Goal: Task Accomplishment & Management: Complete application form

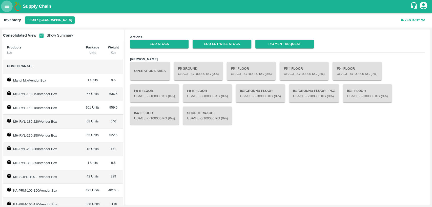
click at [9, 7] on icon "open drawer" at bounding box center [7, 7] width 6 height 6
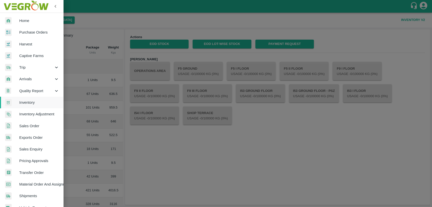
click at [24, 20] on span "Home" at bounding box center [39, 21] width 40 height 6
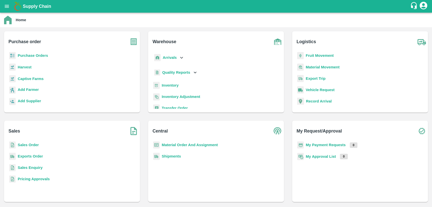
click at [28, 146] on b "Sales Order" at bounding box center [28, 145] width 21 height 4
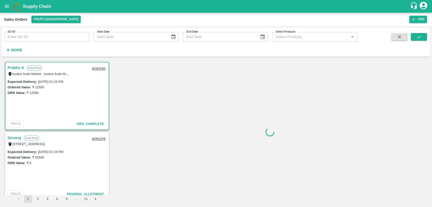
click at [8, 6] on icon "open drawer" at bounding box center [7, 7] width 6 height 6
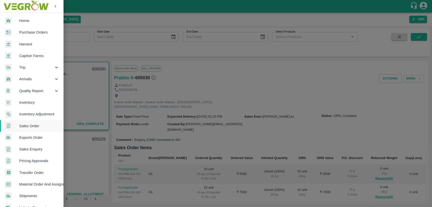
click at [34, 32] on span "Purchase Orders" at bounding box center [39, 33] width 40 height 6
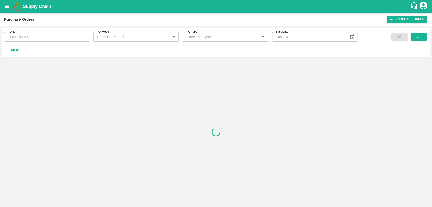
click at [37, 37] on input "PO ID" at bounding box center [46, 37] width 85 height 10
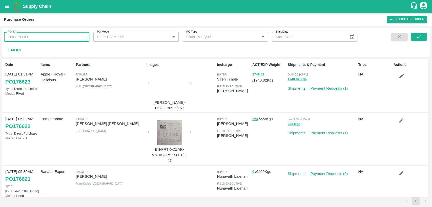
click at [20, 36] on input "PO ID" at bounding box center [46, 37] width 85 height 10
paste input "PO-176566"
click at [424, 37] on button "submit" at bounding box center [419, 37] width 16 height 8
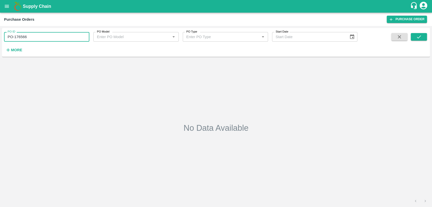
drag, startPoint x: 14, startPoint y: 37, endPoint x: 4, endPoint y: 38, distance: 9.7
click at [4, 38] on input "PO-176566" at bounding box center [46, 37] width 85 height 10
type input "176566"
click at [421, 37] on icon "submit" at bounding box center [419, 37] width 6 height 6
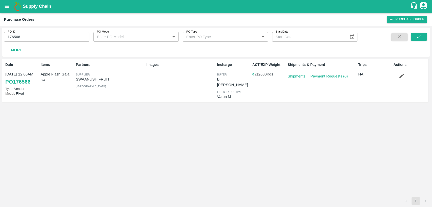
click at [322, 75] on link "Payment Requests ( 0 )" at bounding box center [328, 76] width 37 height 4
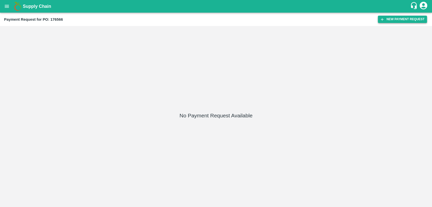
click at [400, 21] on button "New Payment Request" at bounding box center [402, 19] width 49 height 7
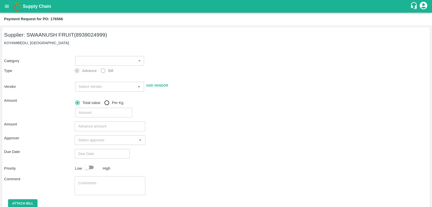
click at [91, 64] on body "Supply Chain Payment Request for PO: 176566 Supplier: SWAANUSH FRUIT (893902499…" at bounding box center [216, 103] width 432 height 207
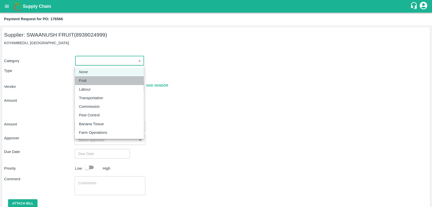
click at [90, 83] on div "Fruit" at bounding box center [109, 81] width 61 height 6
type input "1"
type input "SWAANUSH FRUIT - 8939024999(Supplier)"
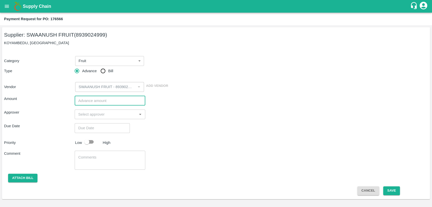
click at [95, 101] on input "number" at bounding box center [110, 101] width 71 height 10
type input "1555000"
click at [111, 113] on input "input" at bounding box center [105, 114] width 59 height 7
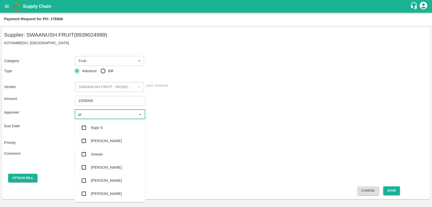
type input "pra"
click at [114, 168] on div "Praveen Kumar" at bounding box center [106, 168] width 31 height 6
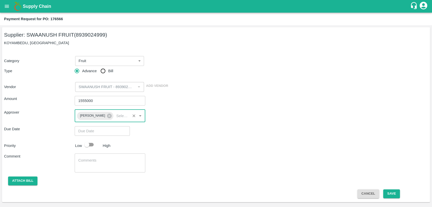
type input "DD/MM/YYYY hh:mm aa"
click at [98, 129] on input "DD/MM/YYYY hh:mm aa" at bounding box center [101, 132] width 52 height 10
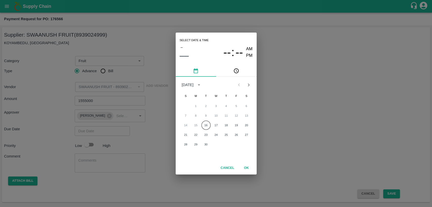
click at [231, 169] on button "Cancel" at bounding box center [227, 168] width 18 height 9
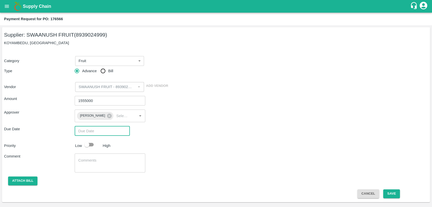
type input "DD/MM/YYYY hh:mm aa"
click at [369, 193] on button "Cancel" at bounding box center [368, 194] width 22 height 9
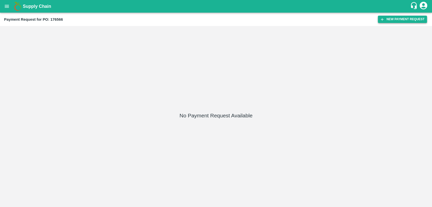
click at [392, 20] on button "New Payment Request" at bounding box center [402, 19] width 49 height 7
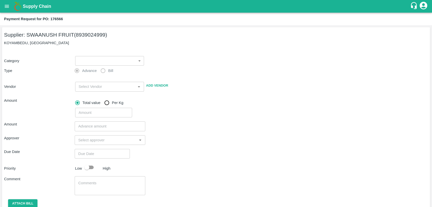
click at [101, 62] on body "Supply Chain Payment Request for PO: 176566 Supplier: SWAANUSH FRUIT (893902499…" at bounding box center [216, 103] width 432 height 207
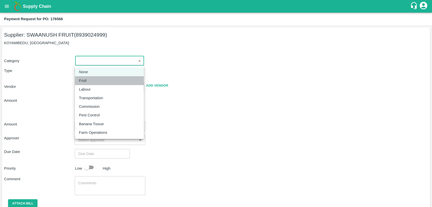
click at [102, 81] on div "Fruit" at bounding box center [109, 81] width 61 height 6
type input "1"
type input "SWAANUSH FRUIT - 8939024999(Supplier)"
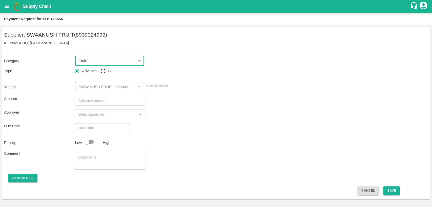
click at [91, 103] on input "number" at bounding box center [110, 101] width 71 height 10
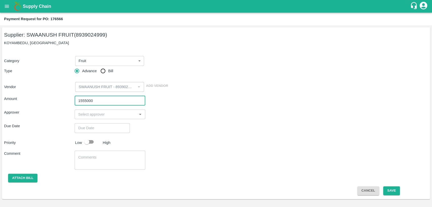
type input "1555000"
click at [108, 112] on input "input" at bounding box center [105, 114] width 59 height 7
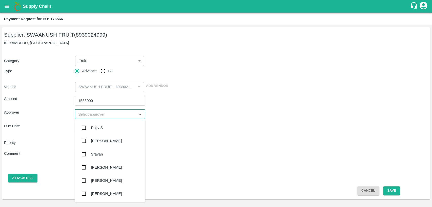
type input "r"
type input "pra"
click at [115, 171] on div "Praveen Kumar" at bounding box center [106, 168] width 31 height 6
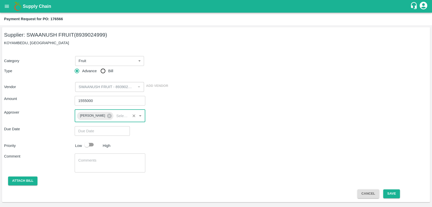
type input "DD/MM/YYYY hh:mm aa"
click at [97, 133] on input "DD/MM/YYYY hh:mm aa" at bounding box center [101, 132] width 52 height 10
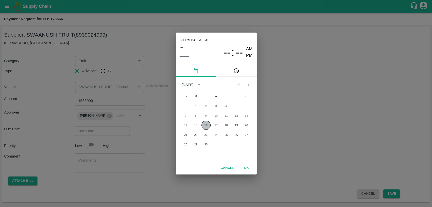
click at [207, 125] on button "16" at bounding box center [205, 125] width 9 height 9
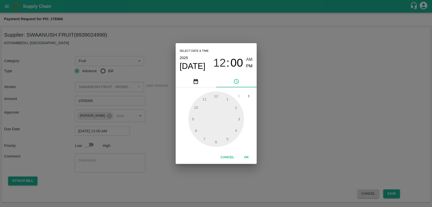
click at [247, 68] on span "PM" at bounding box center [249, 66] width 7 height 7
click at [235, 108] on div at bounding box center [216, 120] width 56 height 56
click at [216, 140] on div at bounding box center [216, 120] width 56 height 56
type input "16/09/2025 02:30 PM"
click at [252, 64] on span "PM" at bounding box center [249, 66] width 7 height 7
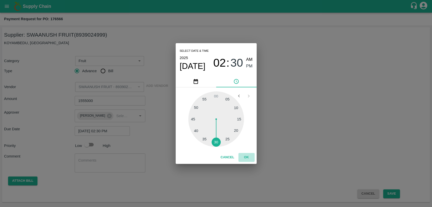
click at [247, 156] on button "OK" at bounding box center [246, 157] width 16 height 9
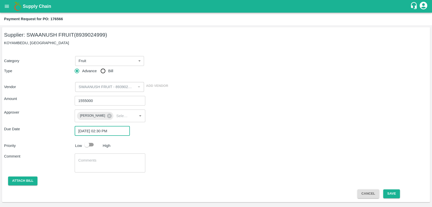
click at [108, 163] on textarea at bounding box center [110, 163] width 64 height 11
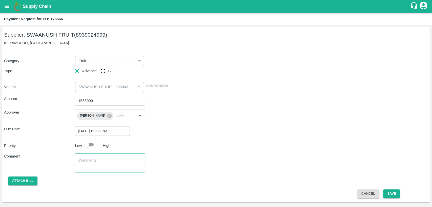
click at [90, 144] on input "checkbox" at bounding box center [86, 145] width 29 height 10
checkbox input "true"
click at [393, 192] on button "Save" at bounding box center [391, 194] width 17 height 9
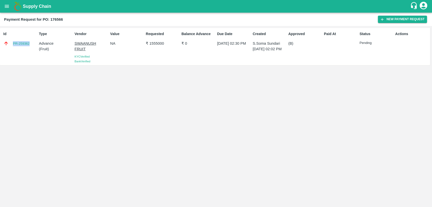
drag, startPoint x: 30, startPoint y: 44, endPoint x: 12, endPoint y: 44, distance: 18.5
click at [12, 44] on div "PR-259362" at bounding box center [20, 44] width 34 height 6
copy link "PR-259362"
click at [7, 8] on icon "open drawer" at bounding box center [7, 7] width 6 height 6
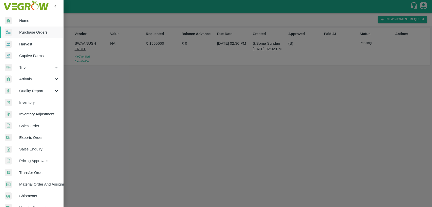
click at [18, 30] on div at bounding box center [12, 32] width 14 height 7
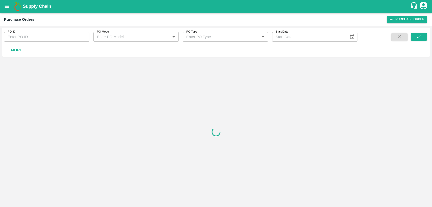
click at [22, 36] on input "PO ID" at bounding box center [46, 37] width 85 height 10
paste input "PR-259362"
drag, startPoint x: 14, startPoint y: 38, endPoint x: 24, endPoint y: 38, distance: 10.6
click at [8, 39] on input "PR-259362" at bounding box center [46, 37] width 85 height 10
drag, startPoint x: 32, startPoint y: 37, endPoint x: 0, endPoint y: 41, distance: 32.1
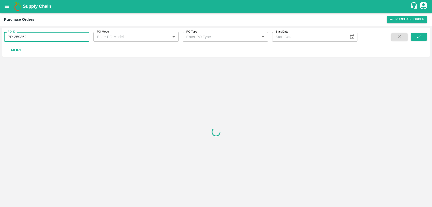
click at [0, 41] on div "PO ID PR-259362 PO ID PO Model PO Model   * PO Type PO Type   * Start Date Star…" at bounding box center [216, 116] width 432 height 181
paste input "PO-176569"
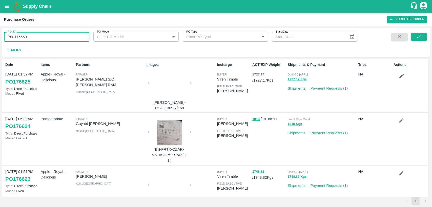
drag, startPoint x: 15, startPoint y: 36, endPoint x: 4, endPoint y: 38, distance: 10.9
click at [4, 38] on input "PO-176569" at bounding box center [46, 37] width 85 height 10
type input "176569"
click at [418, 40] on button "submit" at bounding box center [419, 37] width 16 height 8
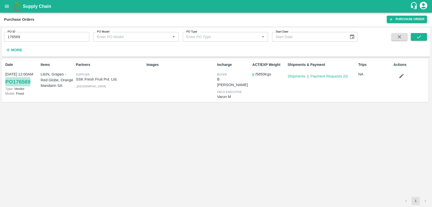
click at [27, 80] on link "PO 176569" at bounding box center [17, 81] width 25 height 9
click at [316, 75] on link "Payment Requests ( 0 )" at bounding box center [328, 76] width 37 height 4
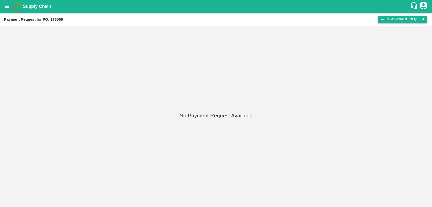
click at [402, 19] on button "New Payment Request" at bounding box center [402, 19] width 49 height 7
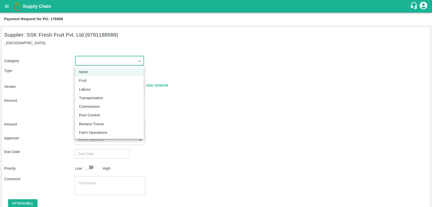
click at [115, 59] on body "Supply Chain Payment Request for PO: 176569 Supplier: SSK Fresh Fruit Pvt. Ltd.…" at bounding box center [216, 103] width 432 height 207
click at [93, 81] on div "Fruit" at bounding box center [109, 81] width 61 height 6
type input "1"
type input "SSK Fresh Fruit Pvt. Ltd. - 9791188588(Supplier)"
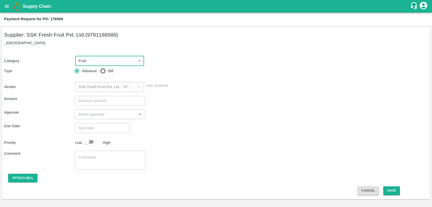
click at [97, 102] on input "number" at bounding box center [110, 101] width 71 height 10
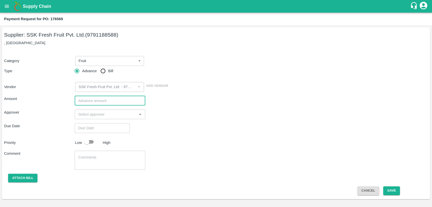
paste input "1010000"
type input "1010000"
click at [91, 113] on input "input" at bounding box center [105, 114] width 59 height 7
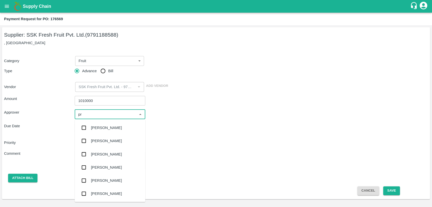
type input "pra"
click at [117, 170] on div "Praveen Kumar" at bounding box center [106, 168] width 31 height 6
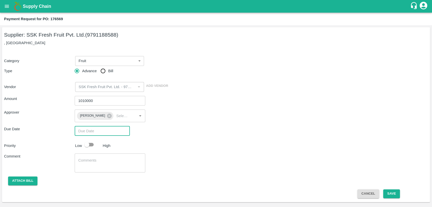
type input "DD/MM/YYYY hh:mm aa"
click at [92, 132] on input "DD/MM/YYYY hh:mm aa" at bounding box center [101, 132] width 52 height 10
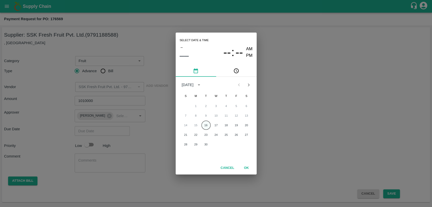
click at [204, 124] on button "16" at bounding box center [205, 125] width 9 height 9
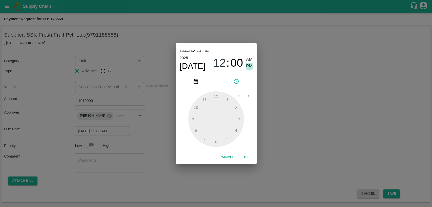
click at [250, 67] on span "PM" at bounding box center [249, 66] width 7 height 7
click at [234, 109] on div at bounding box center [216, 120] width 56 height 56
click at [214, 142] on div at bounding box center [216, 120] width 56 height 56
click at [216, 141] on div at bounding box center [216, 120] width 56 height 56
type input "16/09/2025 02:30 PM"
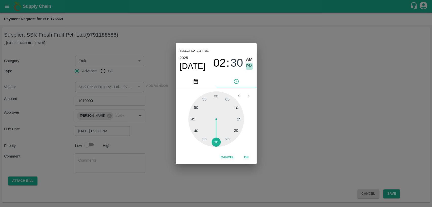
click at [249, 66] on span "PM" at bounding box center [249, 66] width 7 height 7
click at [247, 156] on button "OK" at bounding box center [246, 157] width 16 height 9
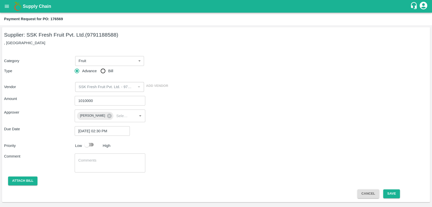
click at [92, 143] on input "checkbox" at bounding box center [86, 145] width 29 height 10
checkbox input "true"
click at [390, 194] on button "Save" at bounding box center [391, 194] width 17 height 9
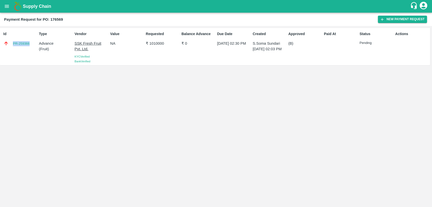
drag, startPoint x: 31, startPoint y: 43, endPoint x: 10, endPoint y: 44, distance: 21.0
click at [10, 44] on div "PR-259366" at bounding box center [20, 44] width 34 height 6
copy link "PR-259366"
